Goal: Task Accomplishment & Management: Manage account settings

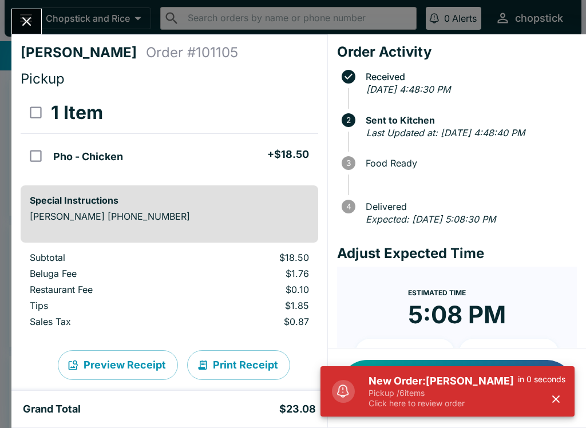
click at [465, 390] on p "Pickup / 6 items" at bounding box center [443, 393] width 149 height 10
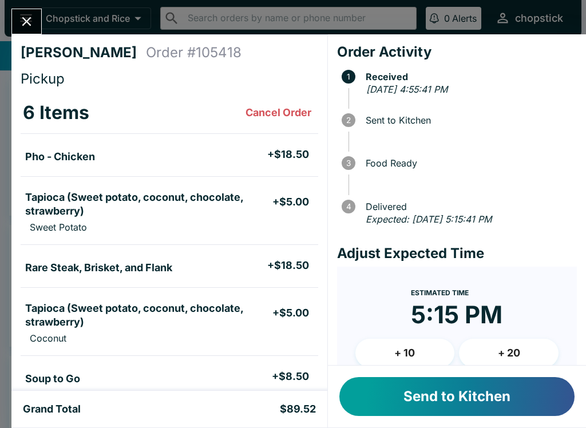
click at [460, 396] on button "Send to Kitchen" at bounding box center [456, 396] width 235 height 39
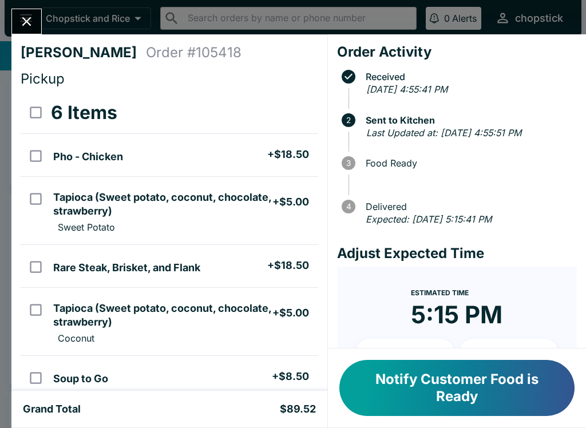
click at [25, 25] on icon "Close" at bounding box center [26, 21] width 9 height 9
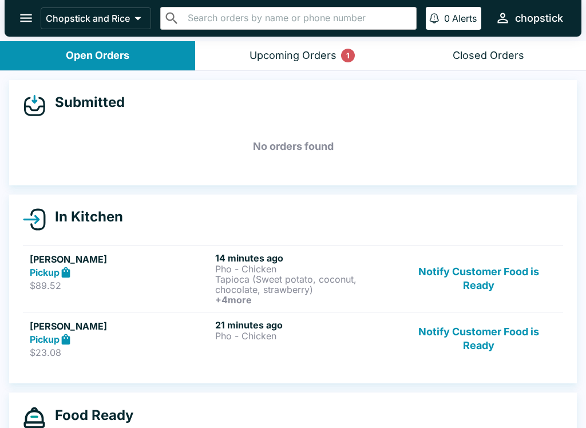
click at [507, 285] on button "Notify Customer Food is Ready" at bounding box center [478, 278] width 155 height 53
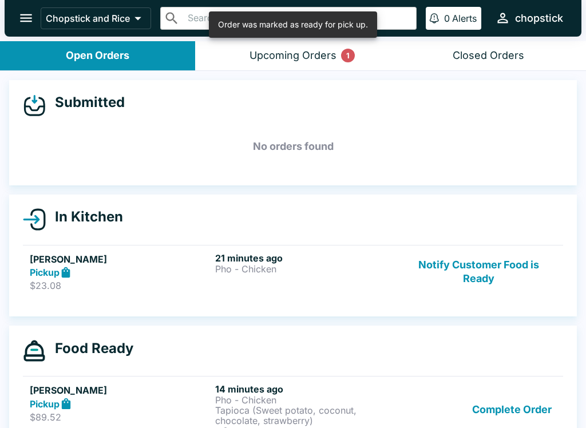
click at [473, 268] on button "Notify Customer Food is Ready" at bounding box center [478, 272] width 155 height 40
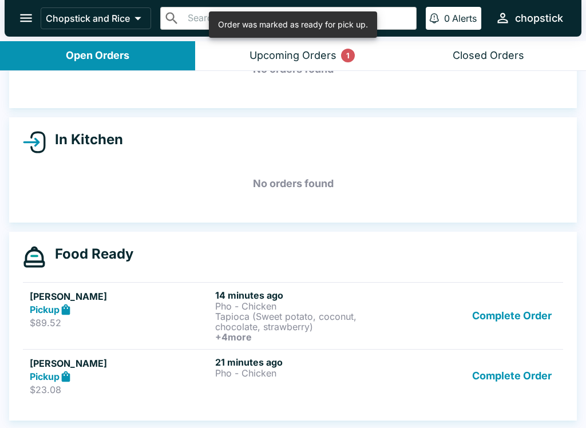
click at [522, 379] on button "Complete Order" at bounding box center [512, 377] width 89 height 40
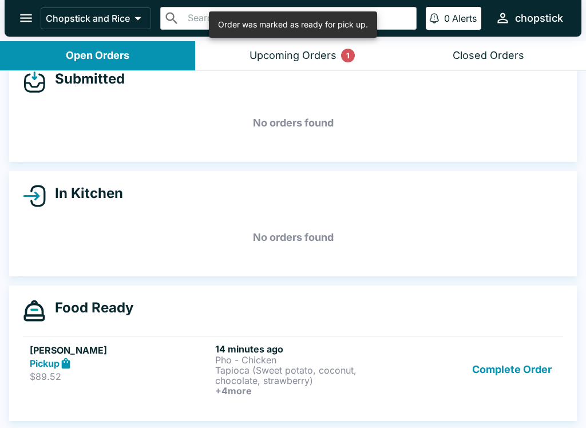
scroll to position [23, 0]
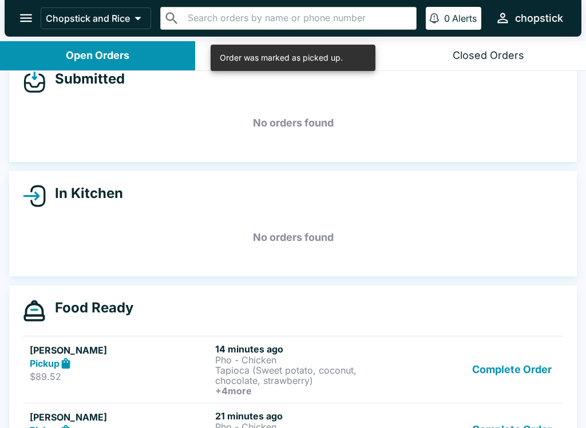
click at [270, 47] on button "Upcoming Orders 1" at bounding box center [292, 55] width 195 height 29
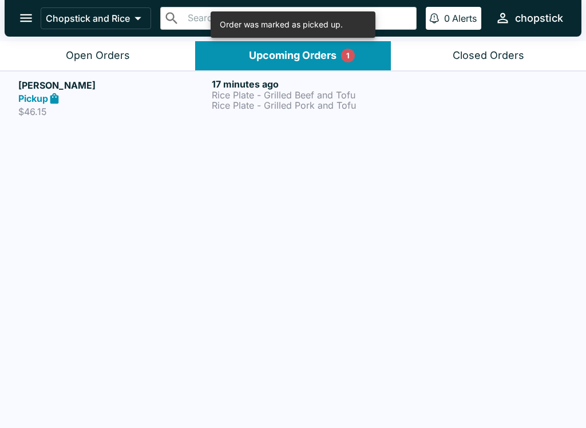
click at [256, 47] on button "Upcoming Orders 1" at bounding box center [292, 55] width 195 height 29
click at [58, 101] on icon at bounding box center [54, 98] width 9 height 11
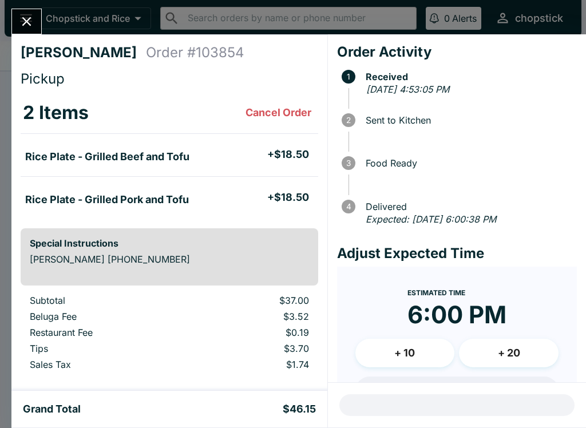
click at [24, 27] on icon "Close" at bounding box center [26, 21] width 15 height 15
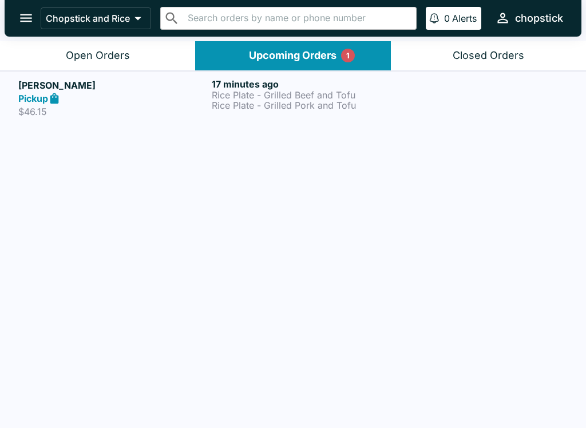
click at [55, 51] on button "Open Orders" at bounding box center [97, 55] width 195 height 29
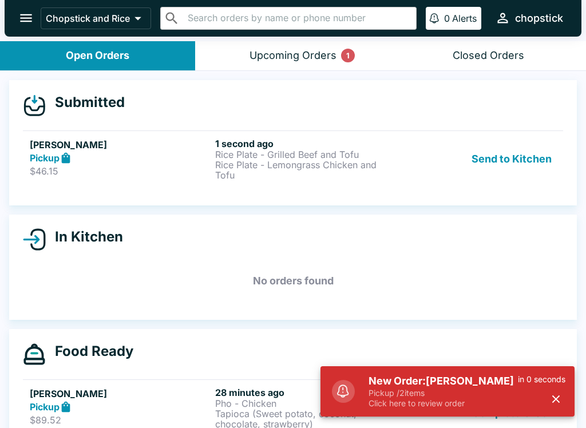
click at [509, 173] on button "Send to Kitchen" at bounding box center [511, 159] width 89 height 42
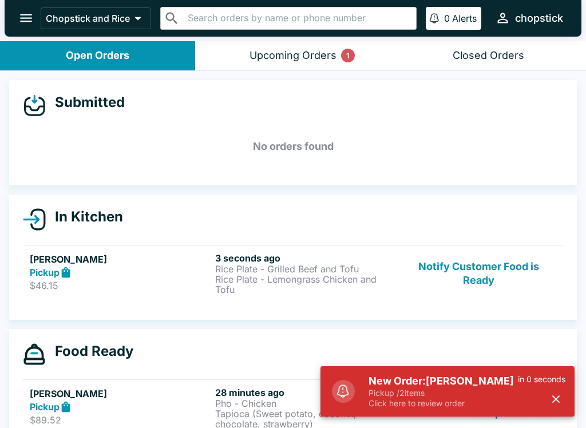
click at [367, 276] on p "Rice Plate - Lemongrass Chicken and Tofu" at bounding box center [305, 284] width 181 height 21
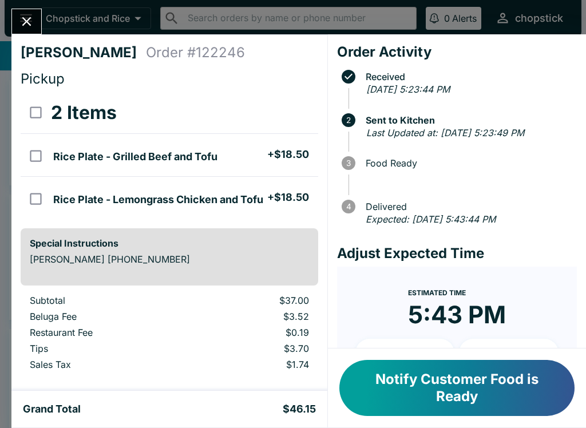
click at [42, 13] on div at bounding box center [26, 22] width 30 height 26
click at [14, 22] on button "Close" at bounding box center [26, 21] width 29 height 25
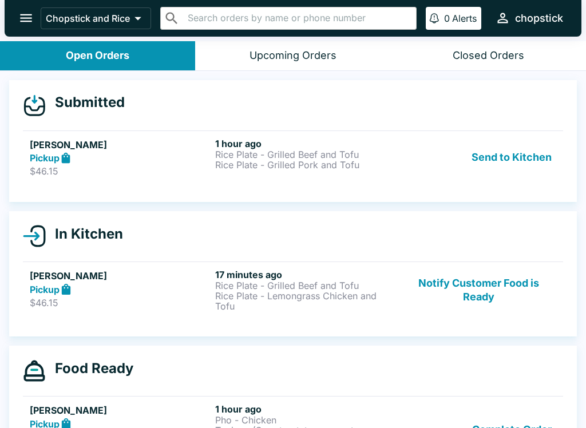
click at [517, 161] on button "Send to Kitchen" at bounding box center [511, 158] width 89 height 40
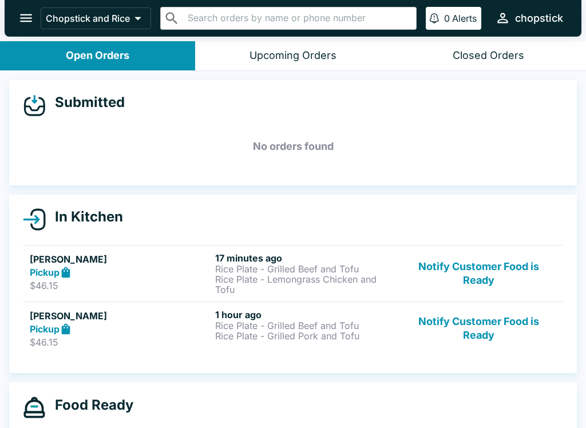
click at [298, 258] on h6 "17 minutes ago" at bounding box center [305, 257] width 181 height 11
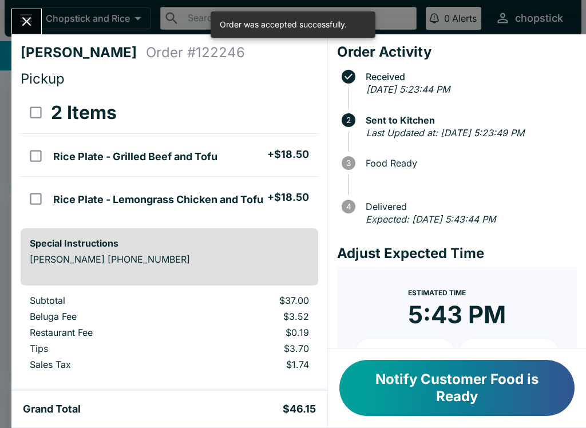
click at [23, 20] on icon "Close" at bounding box center [26, 21] width 15 height 15
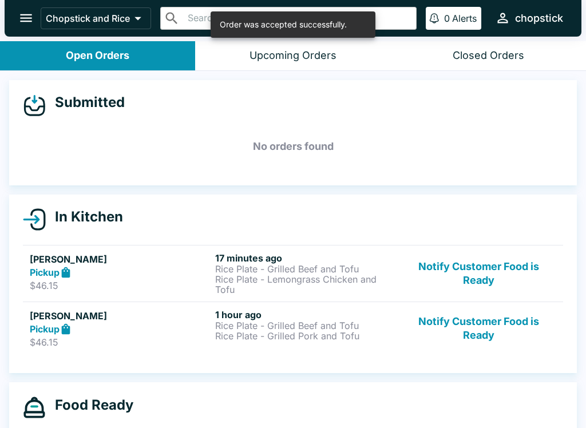
click at [177, 256] on h5 "[PERSON_NAME]" at bounding box center [120, 259] width 181 height 14
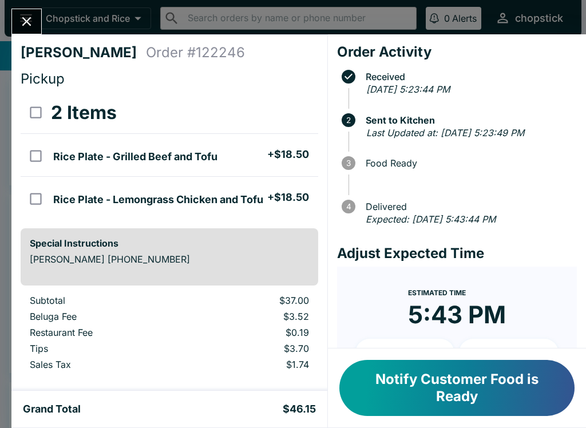
click at [17, 20] on button "Close" at bounding box center [26, 21] width 29 height 25
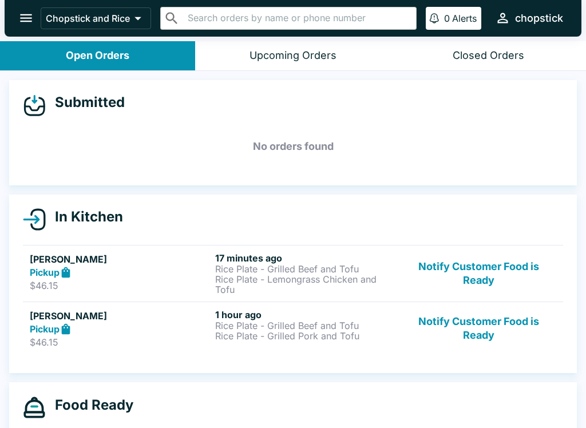
click at [205, 263] on h5 "[PERSON_NAME]" at bounding box center [120, 259] width 181 height 14
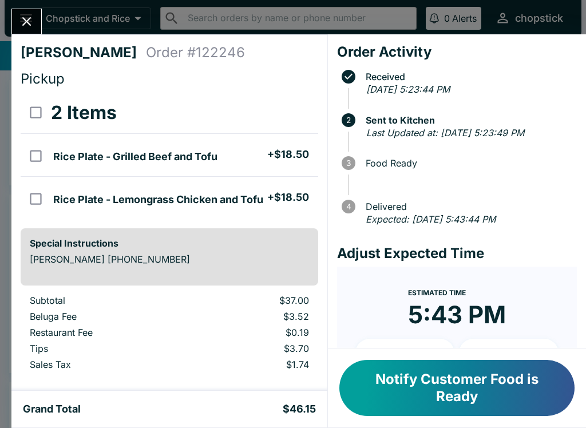
click at [13, 18] on button "Close" at bounding box center [26, 21] width 29 height 25
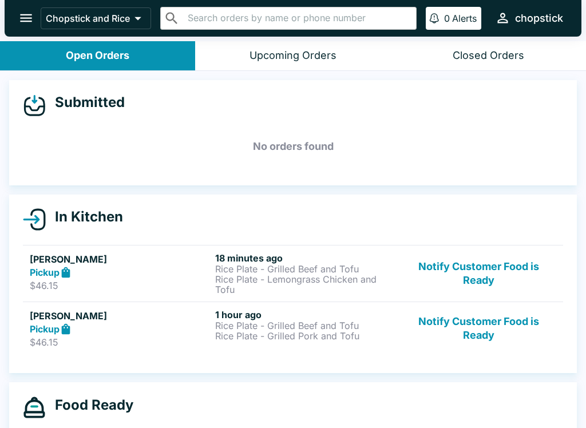
click at [293, 274] on p "Rice Plate - Lemongrass Chicken and Tofu" at bounding box center [305, 284] width 181 height 21
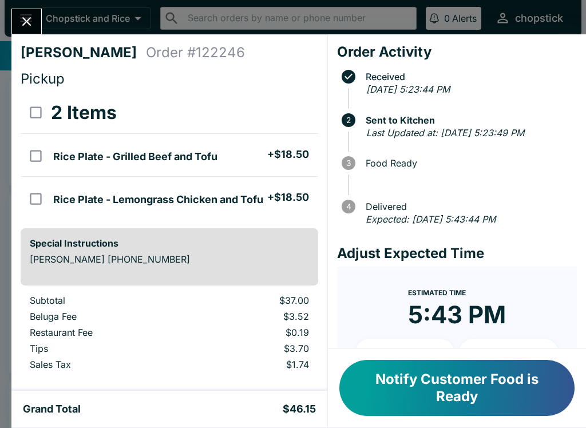
click at [15, 16] on button "Close" at bounding box center [26, 21] width 29 height 25
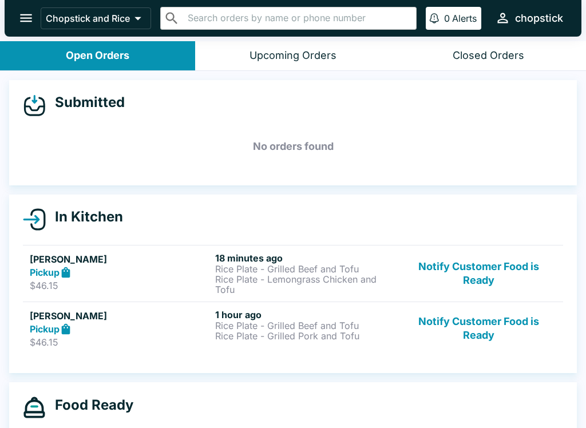
click at [258, 353] on link "[PERSON_NAME] Pickup $46.15 1 hour ago Rice Plate - Grilled Beef and Tofu Rice …" at bounding box center [293, 329] width 540 height 54
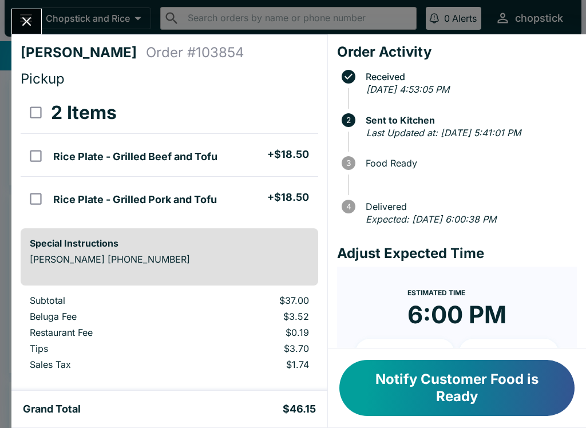
click at [27, 22] on icon "Close" at bounding box center [26, 21] width 9 height 9
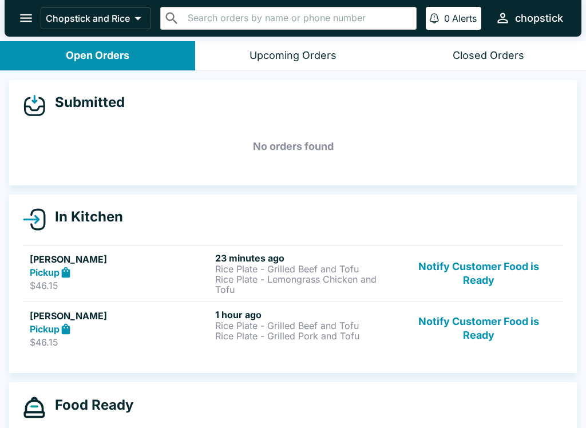
click at [127, 271] on div "Pickup" at bounding box center [120, 272] width 181 height 13
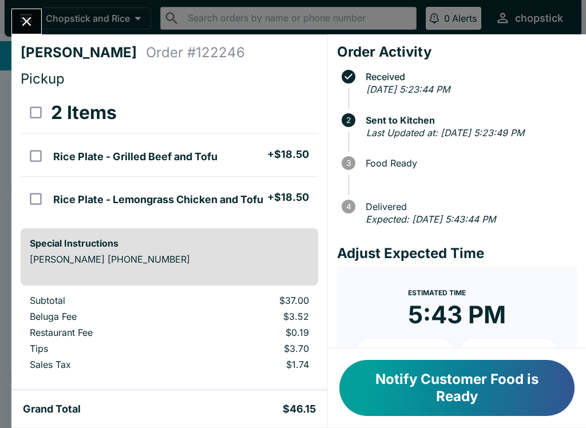
click at [22, 30] on button "Close" at bounding box center [26, 21] width 29 height 25
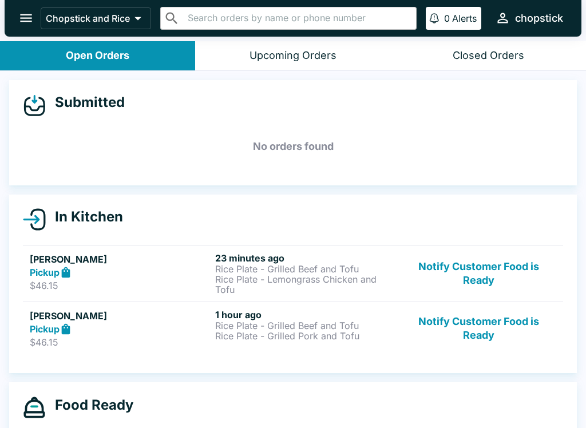
click at [109, 305] on link "[PERSON_NAME] Pickup $46.15 1 hour ago Rice Plate - Grilled Beef and Tofu Rice …" at bounding box center [293, 329] width 540 height 54
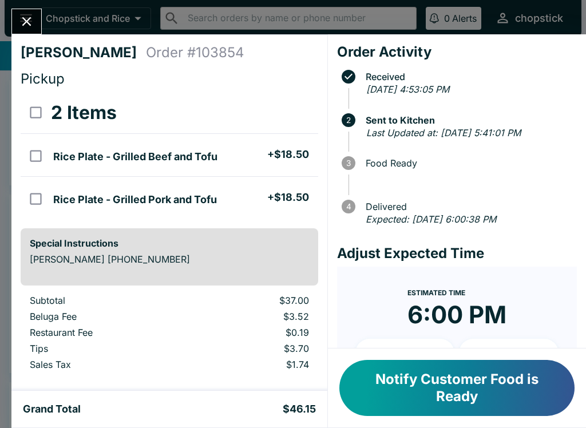
click at [15, 14] on button "Close" at bounding box center [26, 21] width 29 height 25
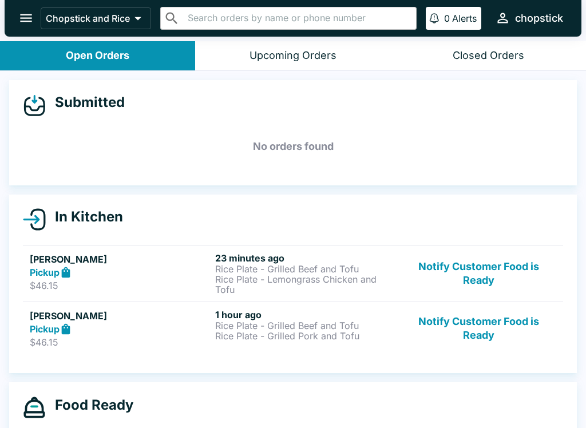
click at [108, 329] on div "Pickup" at bounding box center [120, 329] width 181 height 13
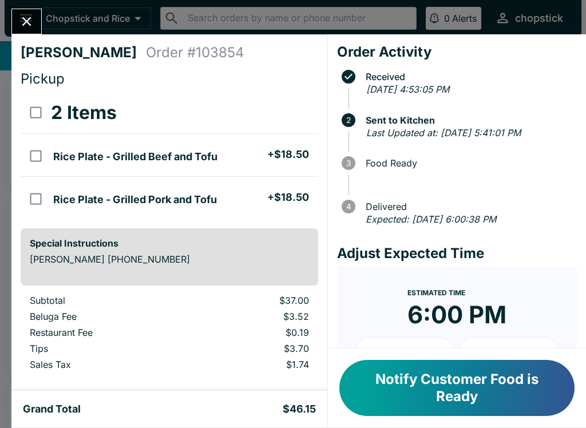
click at [10, 29] on div "[PERSON_NAME] Order # 103854 Pickup 2 Items Rice Plate - Grilled Beef and Tofu …" at bounding box center [293, 214] width 586 height 428
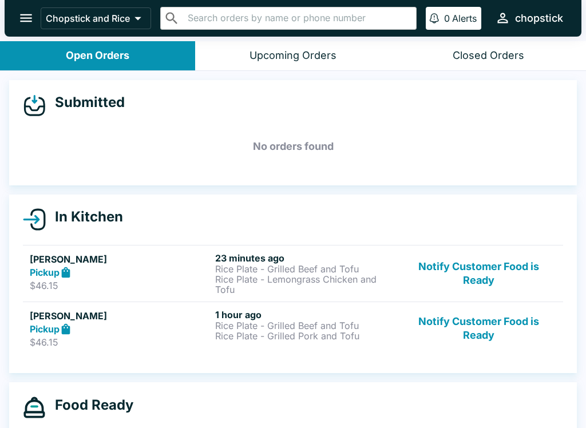
click at [99, 250] on link "[PERSON_NAME] Pickup $46.15 23 minutes ago Rice Plate - Grilled Beef and Tofu R…" at bounding box center [293, 273] width 540 height 57
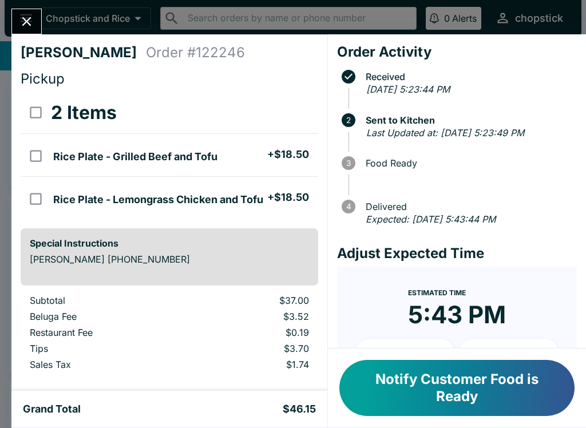
click at [34, 22] on icon "Close" at bounding box center [26, 21] width 15 height 15
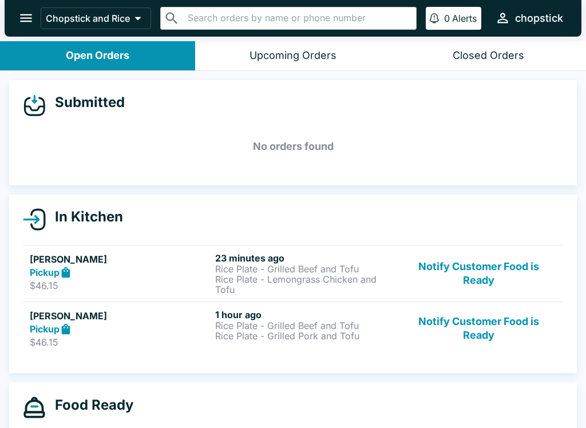
click at [98, 323] on div "Pickup" at bounding box center [120, 329] width 181 height 13
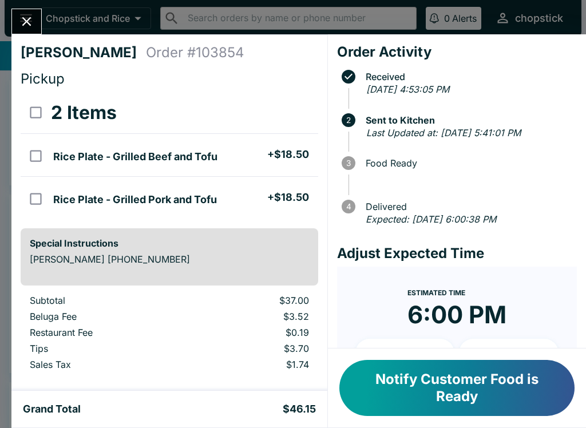
click at [29, 21] on icon "Close" at bounding box center [26, 21] width 15 height 15
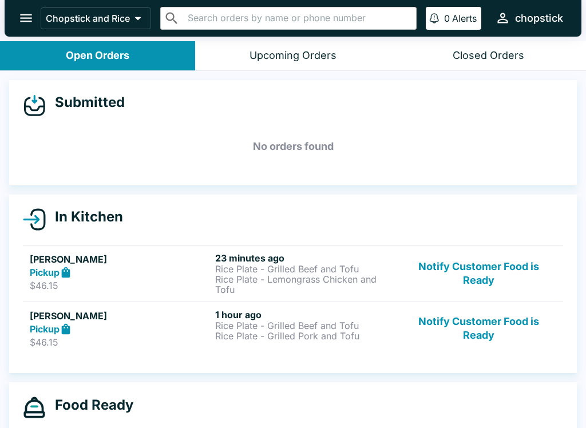
click at [130, 275] on div "Pickup" at bounding box center [120, 272] width 181 height 13
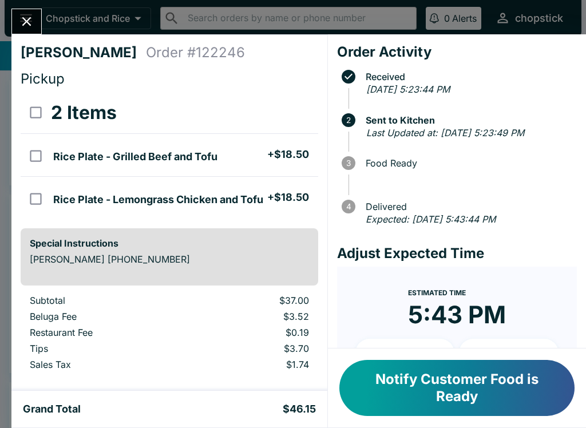
click at [30, 26] on icon "Close" at bounding box center [26, 21] width 15 height 15
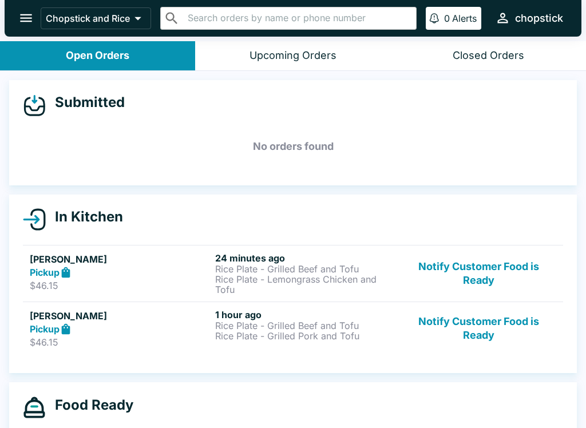
click at [65, 265] on h5 "[PERSON_NAME]" at bounding box center [120, 259] width 181 height 14
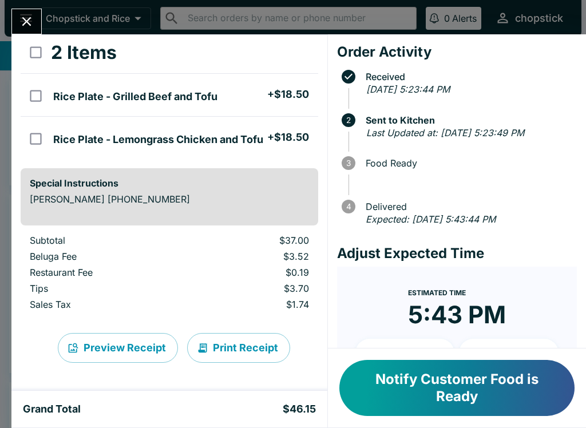
click at [51, 25] on div "[PERSON_NAME] Order # 122246 Pickup 2 Items Rice Plate - Grilled Beef and Tofu …" at bounding box center [293, 214] width 586 height 428
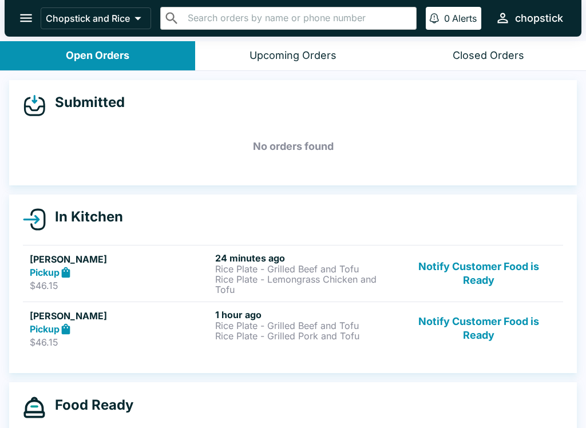
click at [17, 19] on button "open drawer" at bounding box center [25, 17] width 29 height 29
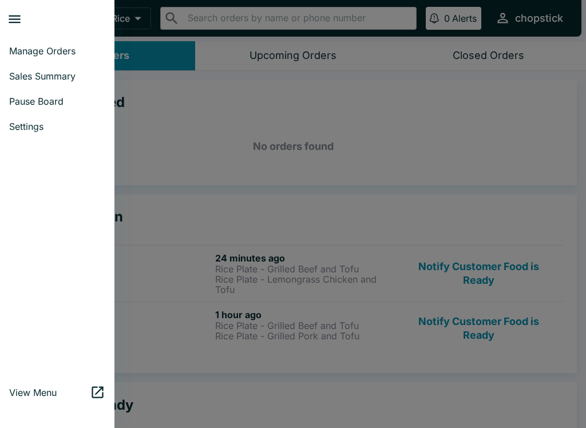
click at [223, 327] on div at bounding box center [293, 214] width 586 height 428
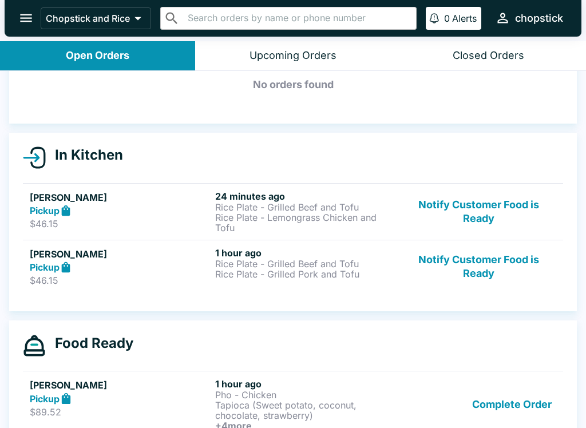
scroll to position [61, 0]
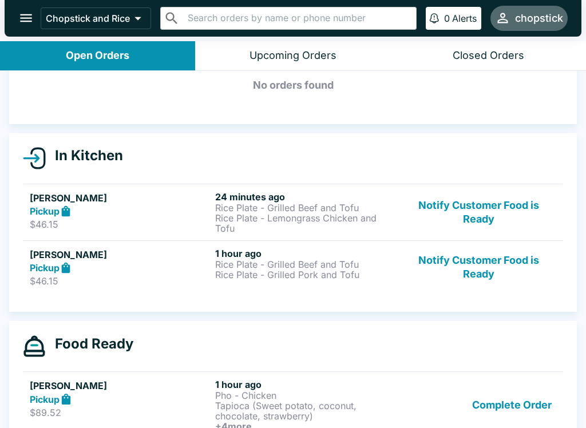
click at [542, 14] on div "chopstick" at bounding box center [539, 18] width 48 height 14
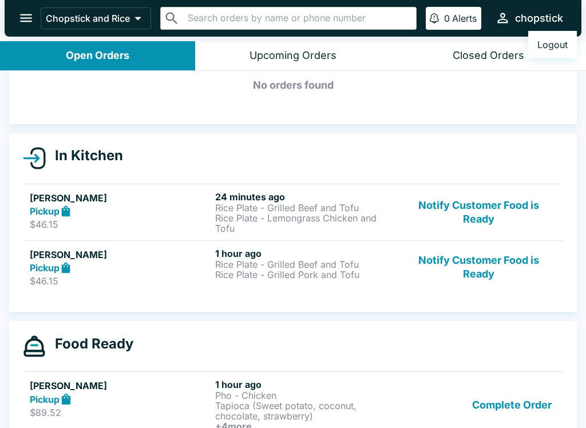
click at [558, 121] on div at bounding box center [293, 214] width 586 height 428
click at [18, 17] on icon "open drawer" at bounding box center [25, 17] width 15 height 15
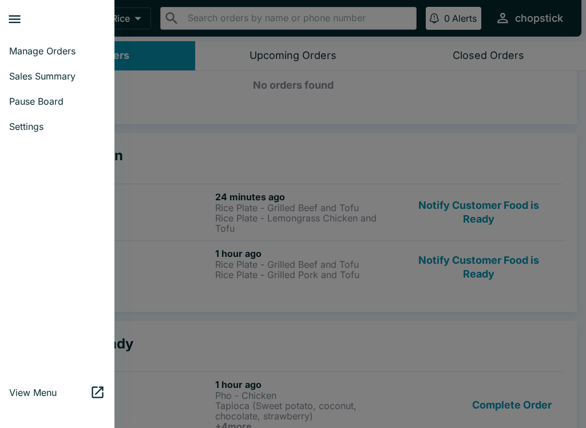
click at [532, 153] on div at bounding box center [293, 214] width 586 height 428
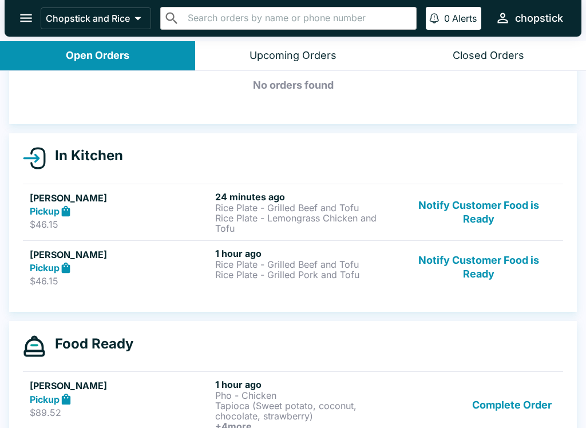
click at [289, 266] on p "Rice Plate - Grilled Beef and Tofu" at bounding box center [305, 264] width 181 height 10
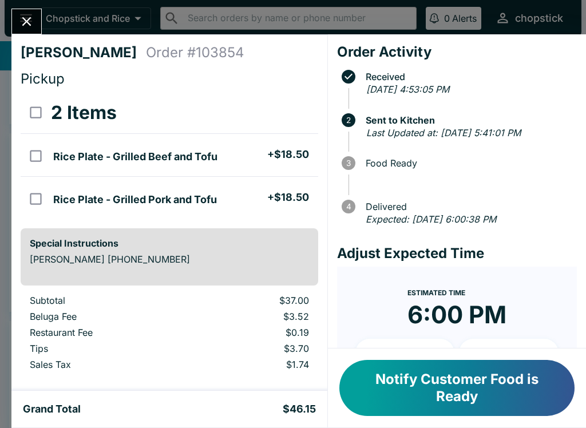
click at [21, 11] on button "Close" at bounding box center [26, 21] width 29 height 25
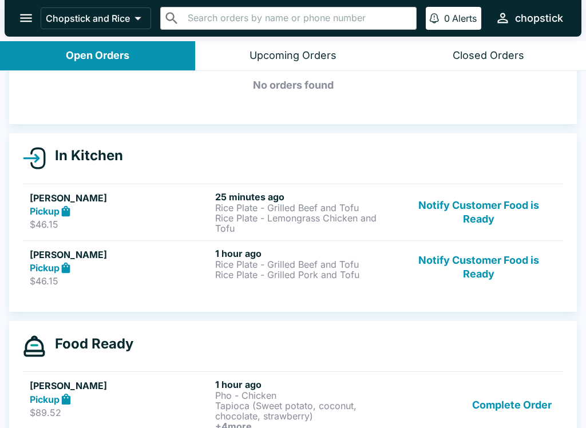
click at [121, 203] on h5 "[PERSON_NAME]" at bounding box center [120, 198] width 181 height 14
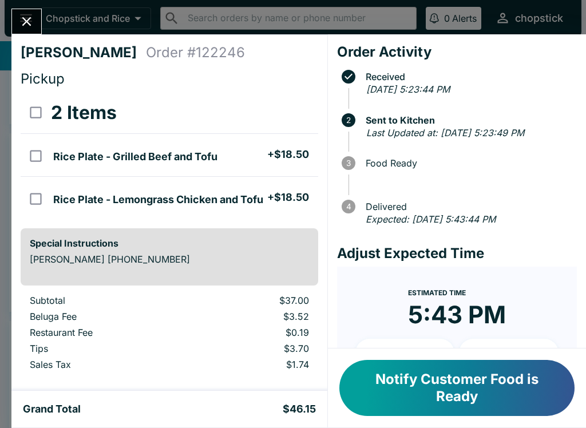
click at [32, 164] on input "orders table" at bounding box center [36, 156] width 26 height 26
checkbox input "true"
click at [34, 193] on input "orders table" at bounding box center [36, 199] width 26 height 26
checkbox input "true"
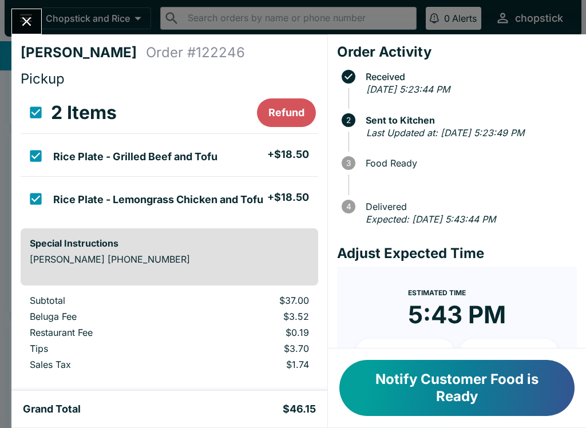
click at [289, 110] on button "Refund" at bounding box center [286, 112] width 59 height 29
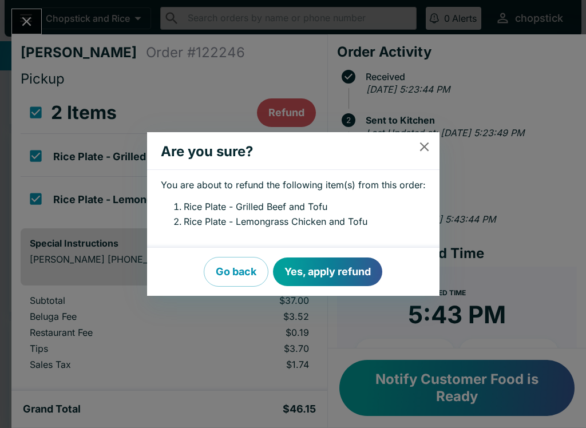
click at [331, 268] on button "Yes, apply refund" at bounding box center [327, 272] width 109 height 29
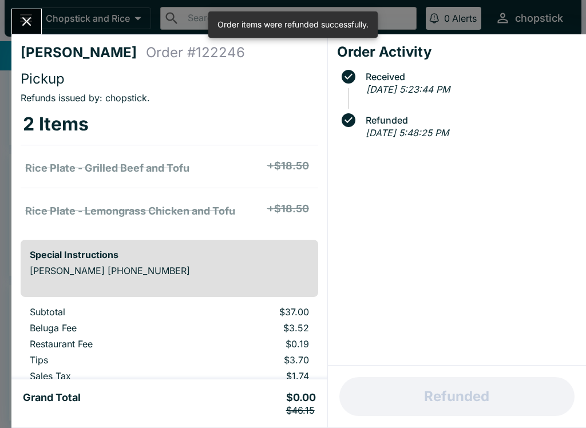
scroll to position [41, 0]
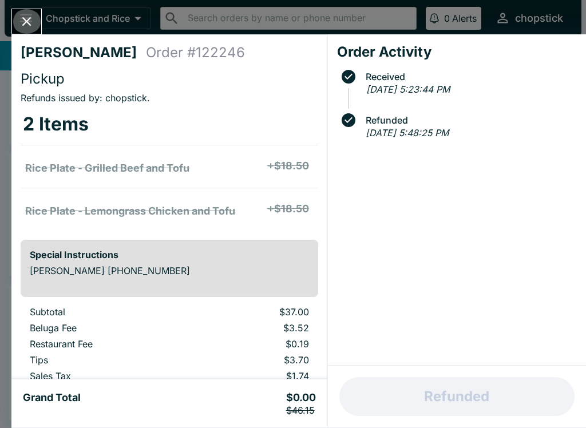
click at [27, 23] on icon "Close" at bounding box center [26, 21] width 15 height 15
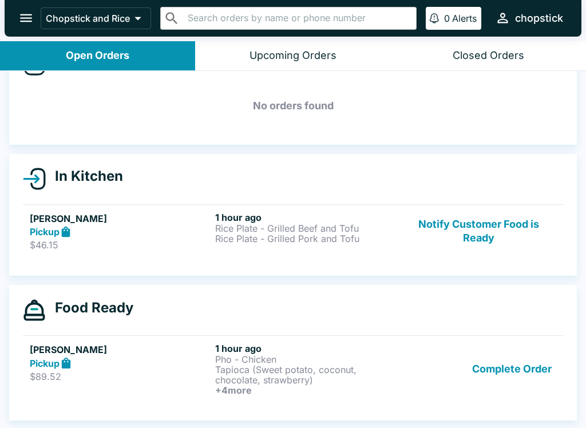
click at [246, 238] on p "Rice Plate - Grilled Pork and Tofu" at bounding box center [305, 239] width 181 height 10
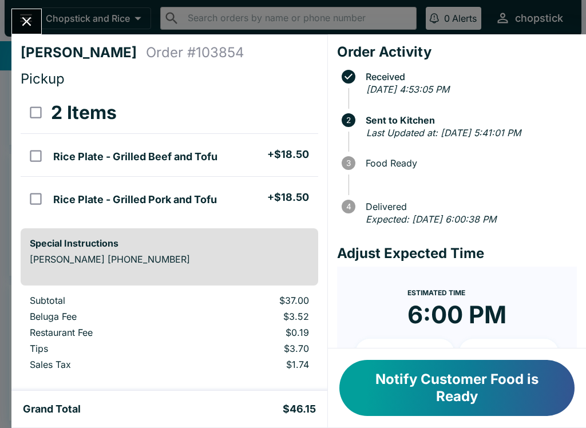
click at [133, 145] on li "Rice Plate - Grilled Beef and Tofu + $18.50" at bounding box center [183, 155] width 269 height 24
checkbox input "true"
click at [137, 191] on li "Rice Plate - Grilled Pork and Tofu + $18.50" at bounding box center [183, 198] width 269 height 24
checkbox input "true"
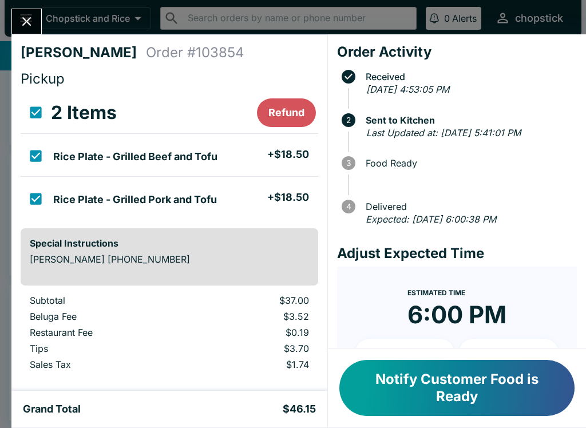
click at [26, 19] on icon "Close" at bounding box center [26, 21] width 15 height 15
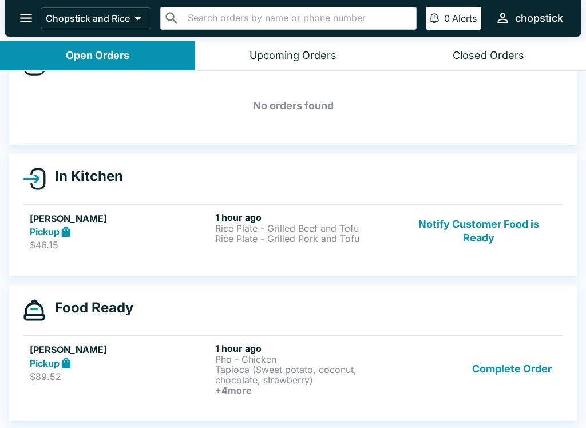
click at [202, 231] on div "Pickup" at bounding box center [120, 232] width 181 height 13
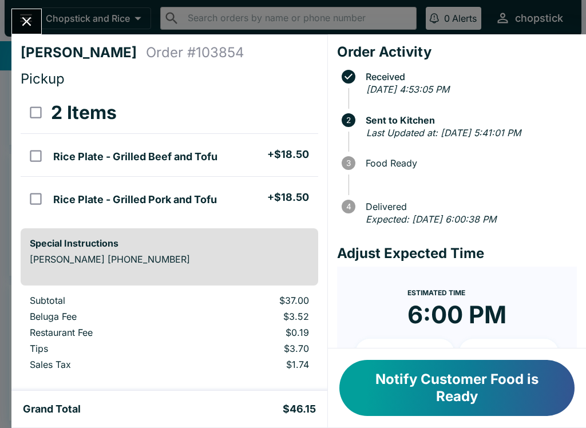
click at [20, 23] on icon "Close" at bounding box center [26, 21] width 15 height 15
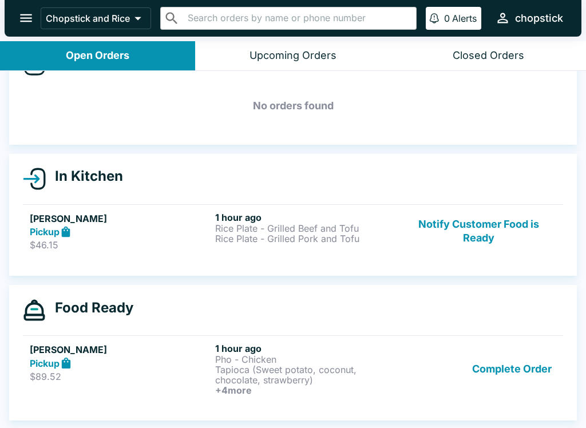
click at [154, 362] on div "Pickup" at bounding box center [120, 363] width 181 height 13
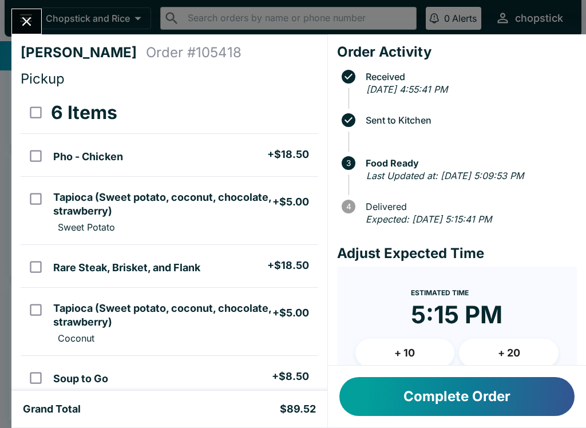
click at [432, 393] on button "Complete Order" at bounding box center [456, 396] width 235 height 39
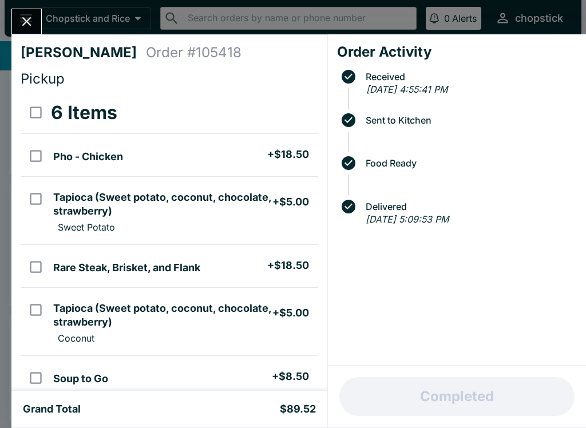
scroll to position [10, 0]
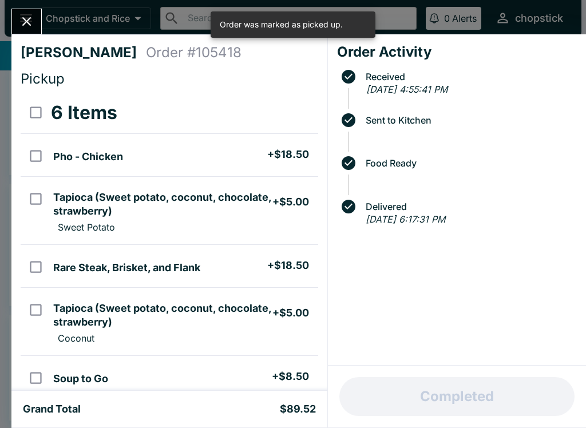
click at [40, 24] on button "Close" at bounding box center [26, 21] width 29 height 25
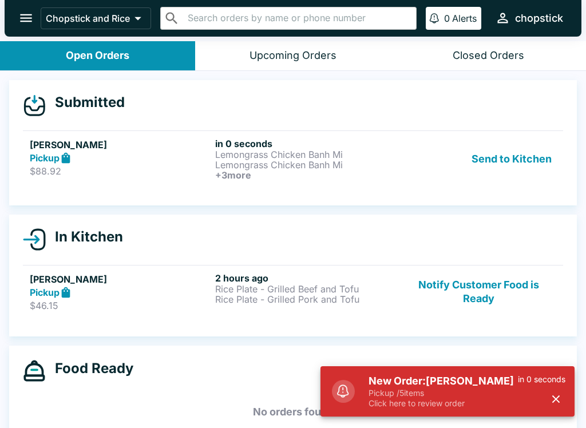
click at [461, 392] on p "Pickup / 5 items" at bounding box center [443, 393] width 149 height 10
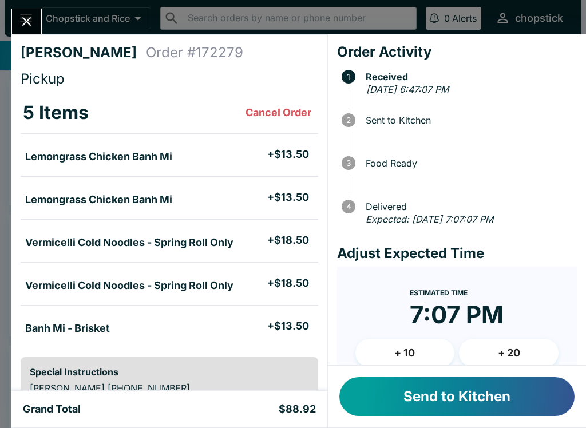
click at [519, 386] on button "Send to Kitchen" at bounding box center [456, 396] width 235 height 39
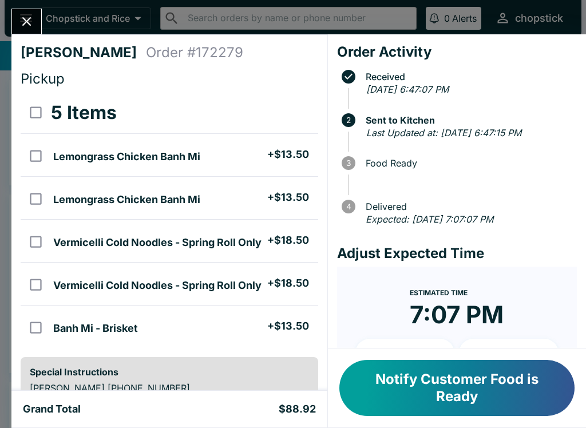
click at [22, 27] on icon "Close" at bounding box center [26, 21] width 15 height 15
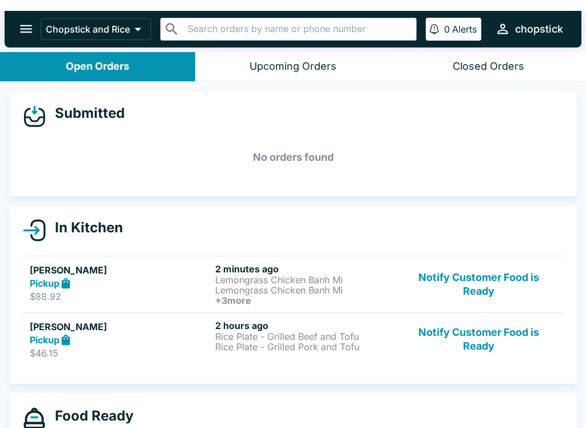
scroll to position [2, 0]
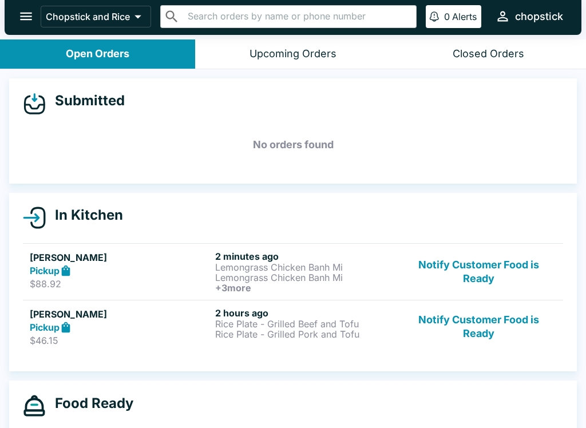
click at [475, 266] on button "Notify Customer Food is Ready" at bounding box center [478, 272] width 155 height 42
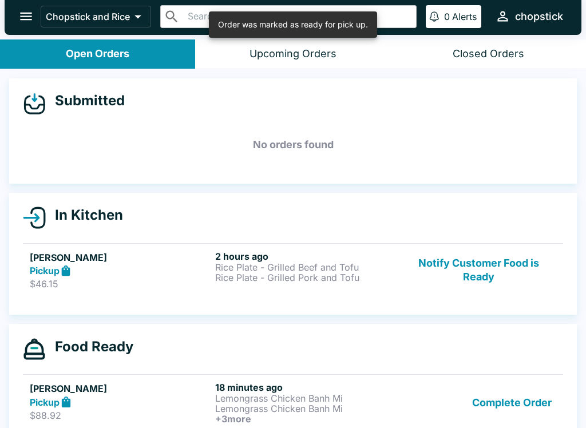
click at [491, 268] on button "Notify Customer Food is Ready" at bounding box center [478, 271] width 155 height 40
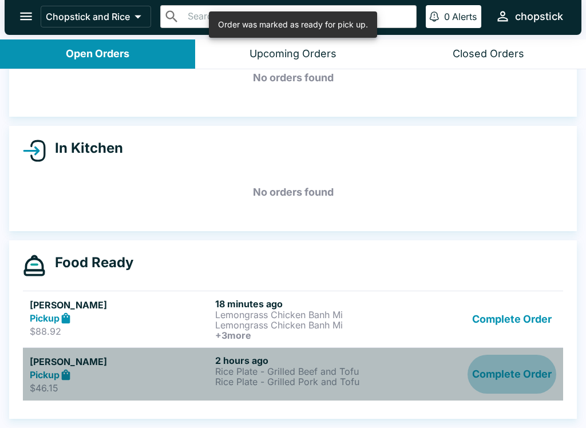
click at [514, 374] on button "Complete Order" at bounding box center [512, 375] width 89 height 40
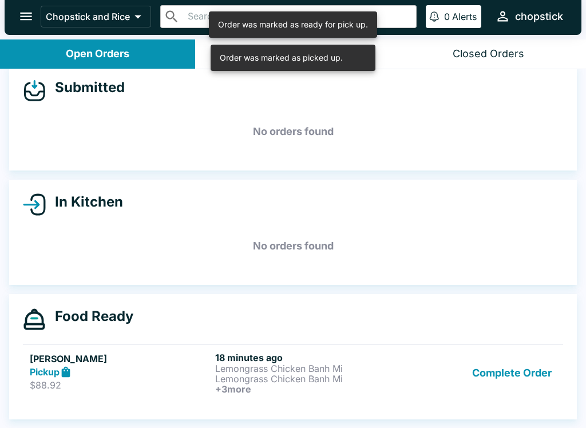
scroll to position [13, 0]
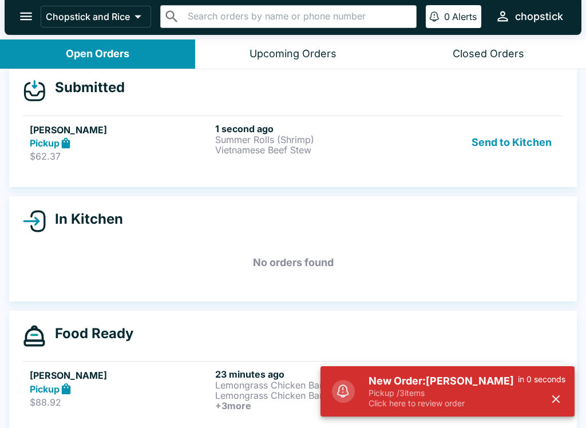
click at [443, 385] on h5 "New Order: [PERSON_NAME]" at bounding box center [443, 381] width 149 height 14
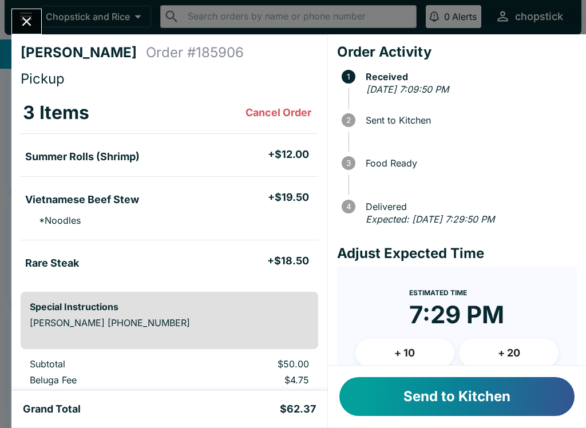
click at [464, 385] on button "Send to Kitchen" at bounding box center [456, 396] width 235 height 39
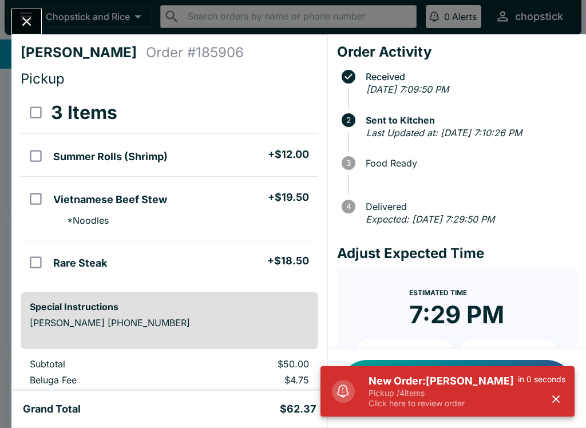
click at [404, 394] on p "Pickup / 4 items" at bounding box center [443, 393] width 149 height 10
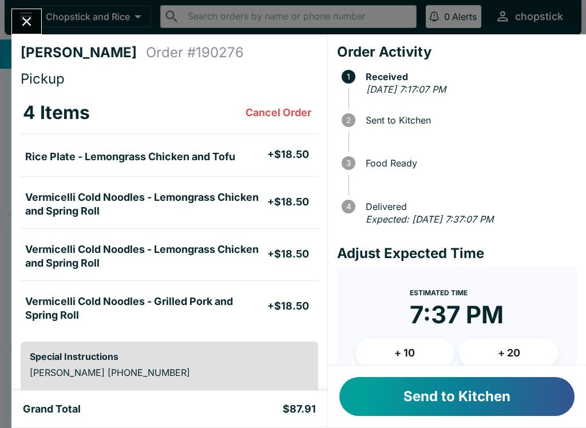
click at [437, 399] on button "Send to Kitchen" at bounding box center [456, 396] width 235 height 39
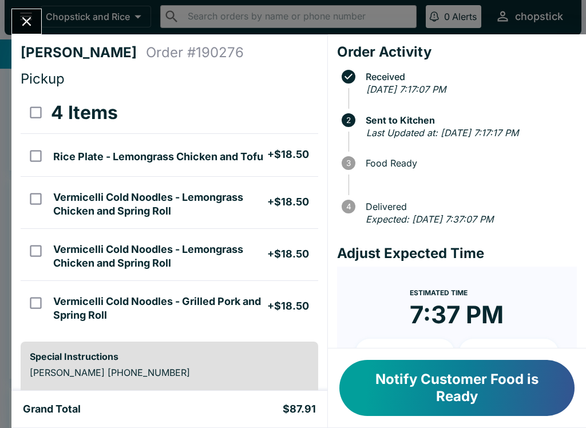
click at [18, 13] on button "Close" at bounding box center [26, 21] width 29 height 25
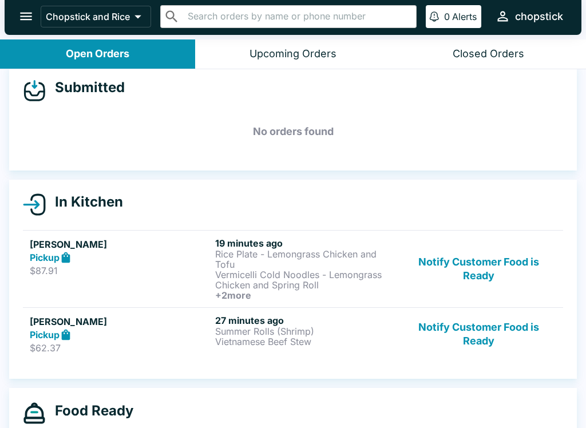
scroll to position [18, 0]
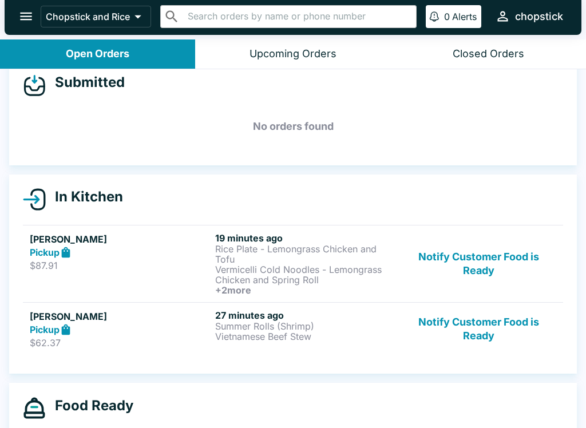
click at [202, 286] on div "[PERSON_NAME] Pickup $87.91" at bounding box center [120, 263] width 181 height 63
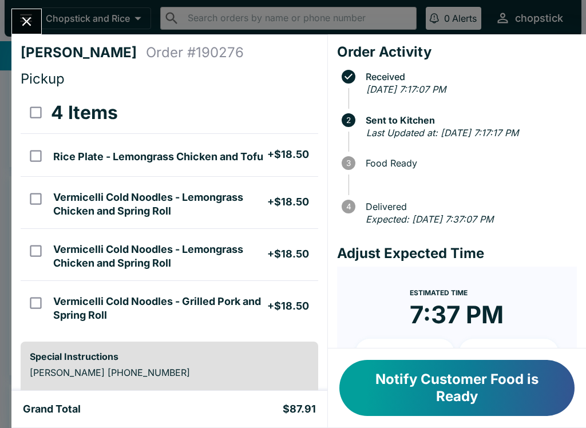
scroll to position [-1, 0]
click at [30, 7] on div "[PERSON_NAME] Order # 190276 Pickup 4 Items Rice Plate - Lemongrass Chicken and…" at bounding box center [293, 214] width 586 height 428
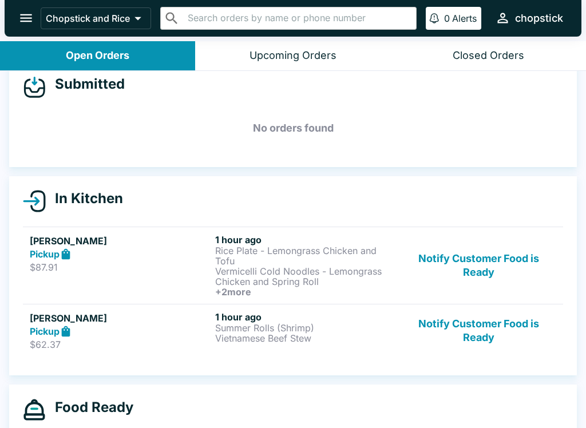
click at [298, 271] on p "Vermicelli Cold Noodles - Lemongrass Chicken and Spring Roll" at bounding box center [305, 276] width 181 height 21
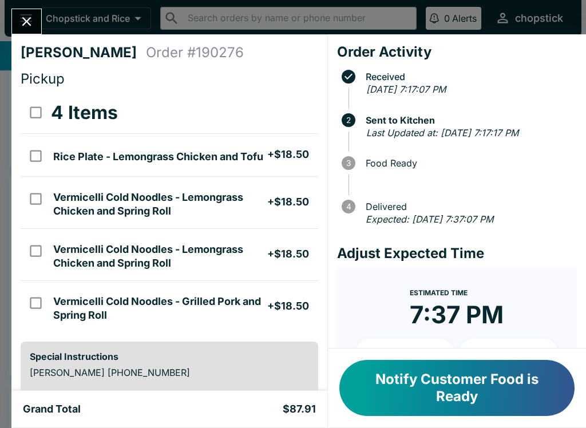
click at [463, 389] on button "Notify Customer Food is Ready" at bounding box center [456, 388] width 235 height 56
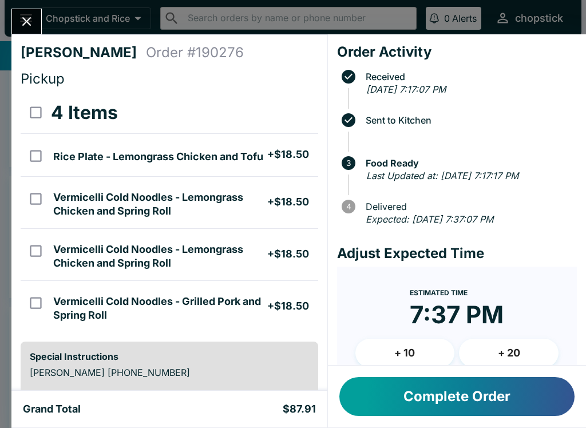
click at [484, 386] on button "Complete Order" at bounding box center [456, 396] width 235 height 39
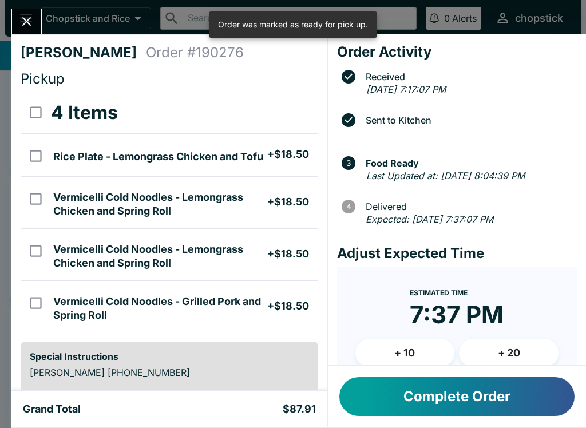
click at [25, 19] on icon "Close" at bounding box center [26, 21] width 9 height 9
